Goal: Task Accomplishment & Management: Manage account settings

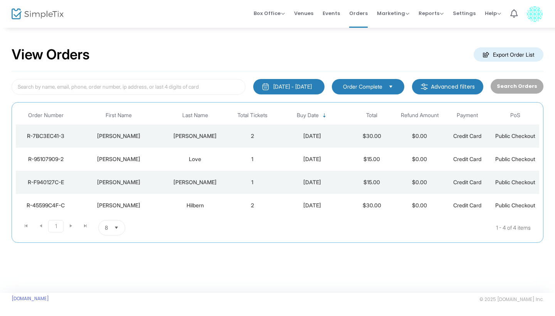
click at [309, 45] on div "View Orders Export Order List" at bounding box center [278, 55] width 532 height 33
click at [363, 13] on span "Orders" at bounding box center [358, 13] width 19 height 20
click at [278, 22] on span "Box Office Sell Tickets Bookings Sell Season Pass" at bounding box center [269, 13] width 31 height 20
click at [307, 83] on div "[DATE] - [DATE]" at bounding box center [292, 87] width 39 height 8
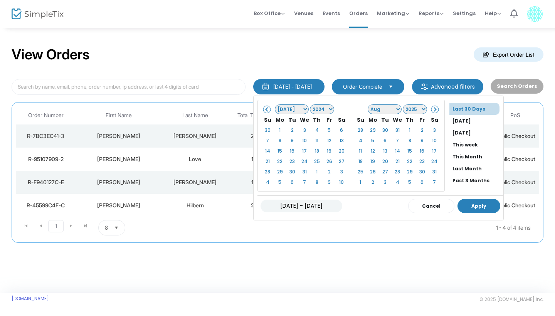
click at [468, 205] on button "Apply" at bounding box center [479, 206] width 43 height 14
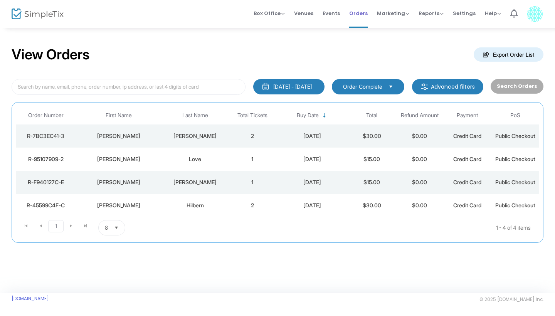
click at [360, 11] on span "Orders" at bounding box center [358, 13] width 19 height 20
click at [336, 12] on span "Events" at bounding box center [331, 13] width 17 height 20
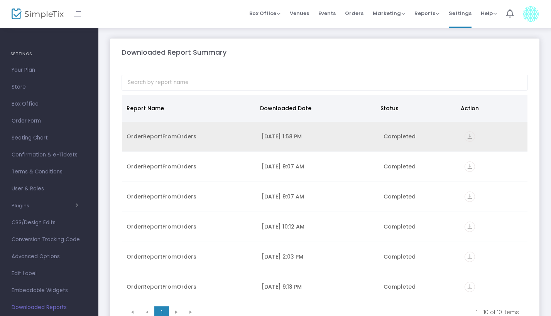
click at [467, 138] on icon "vertical_align_bottom" at bounding box center [469, 137] width 10 height 10
